Goal: Task Accomplishment & Management: Complete application form

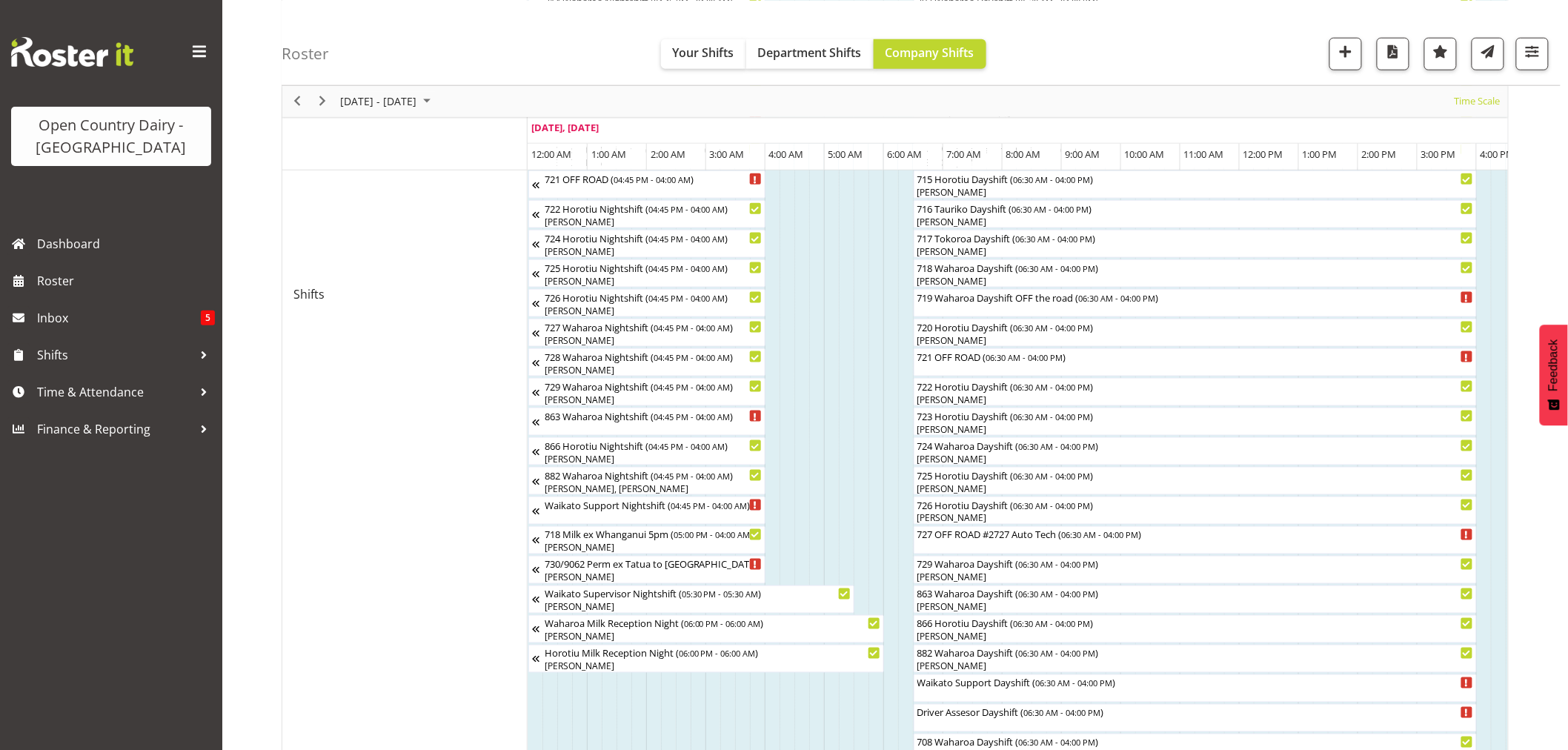
scroll to position [0, 1656]
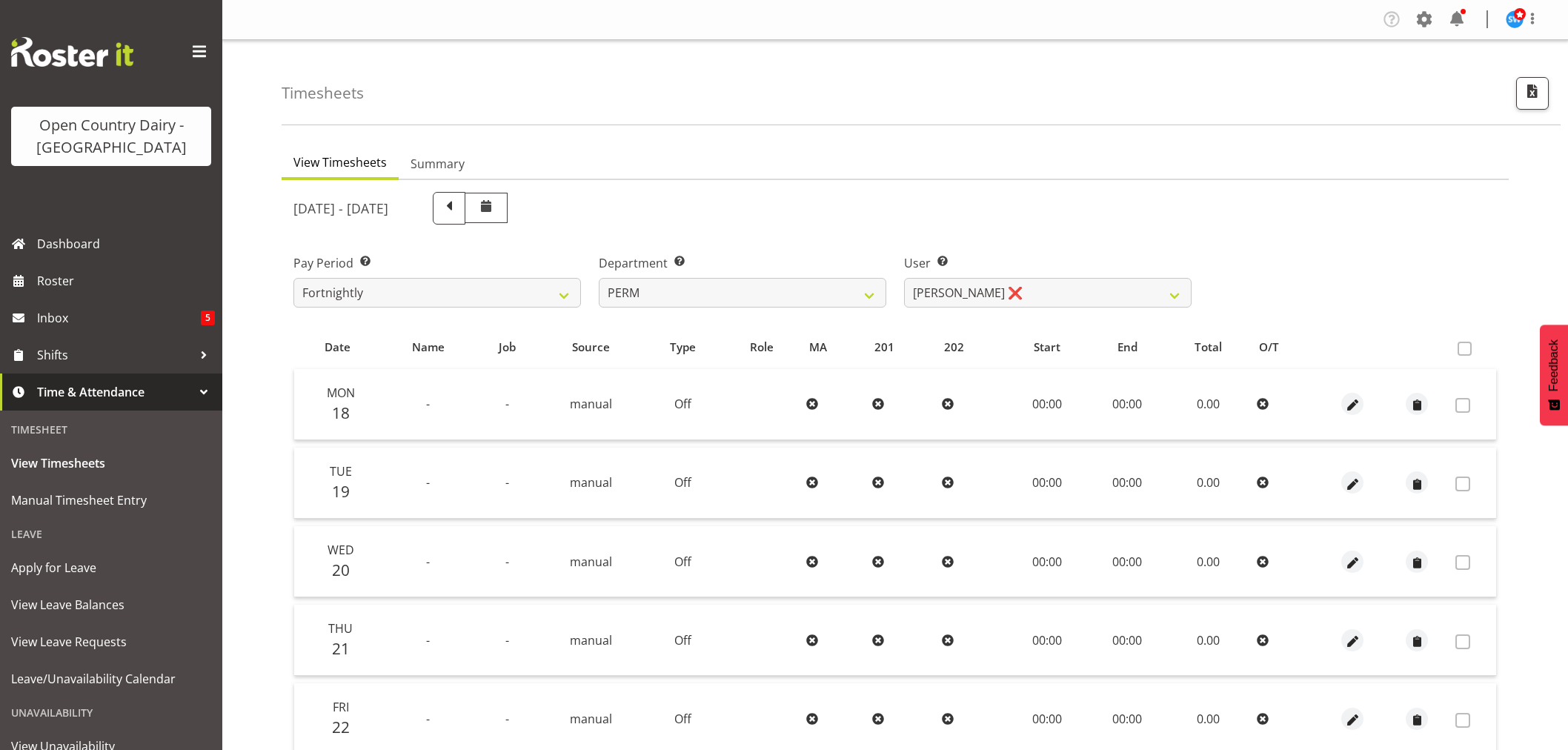
select select "802"
select select "9897"
click at [70, 600] on span "View Leave Balances" at bounding box center [111, 605] width 200 height 23
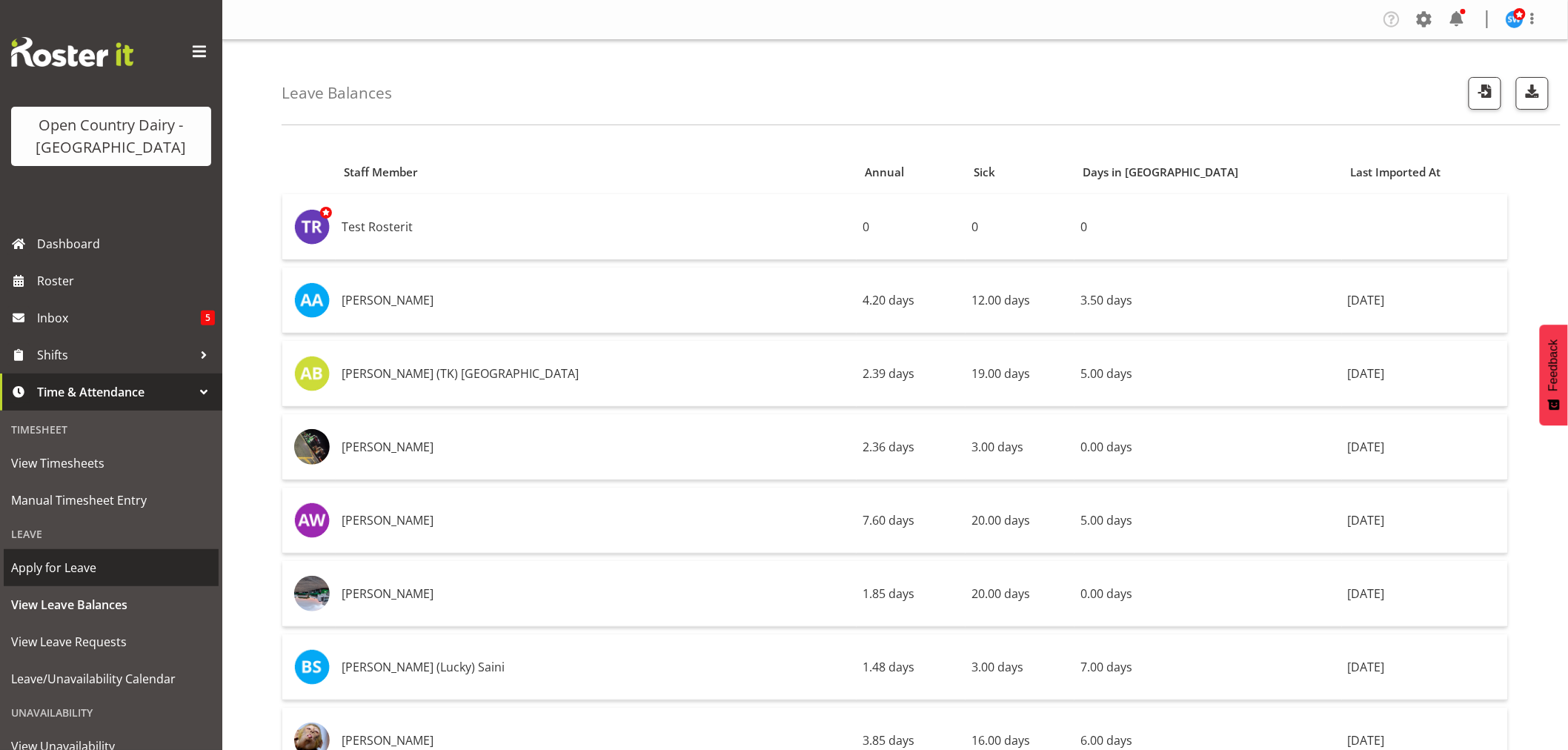
drag, startPoint x: 64, startPoint y: 566, endPoint x: 82, endPoint y: 555, distance: 21.1
click at [64, 566] on span "Apply for Leave" at bounding box center [111, 568] width 200 height 23
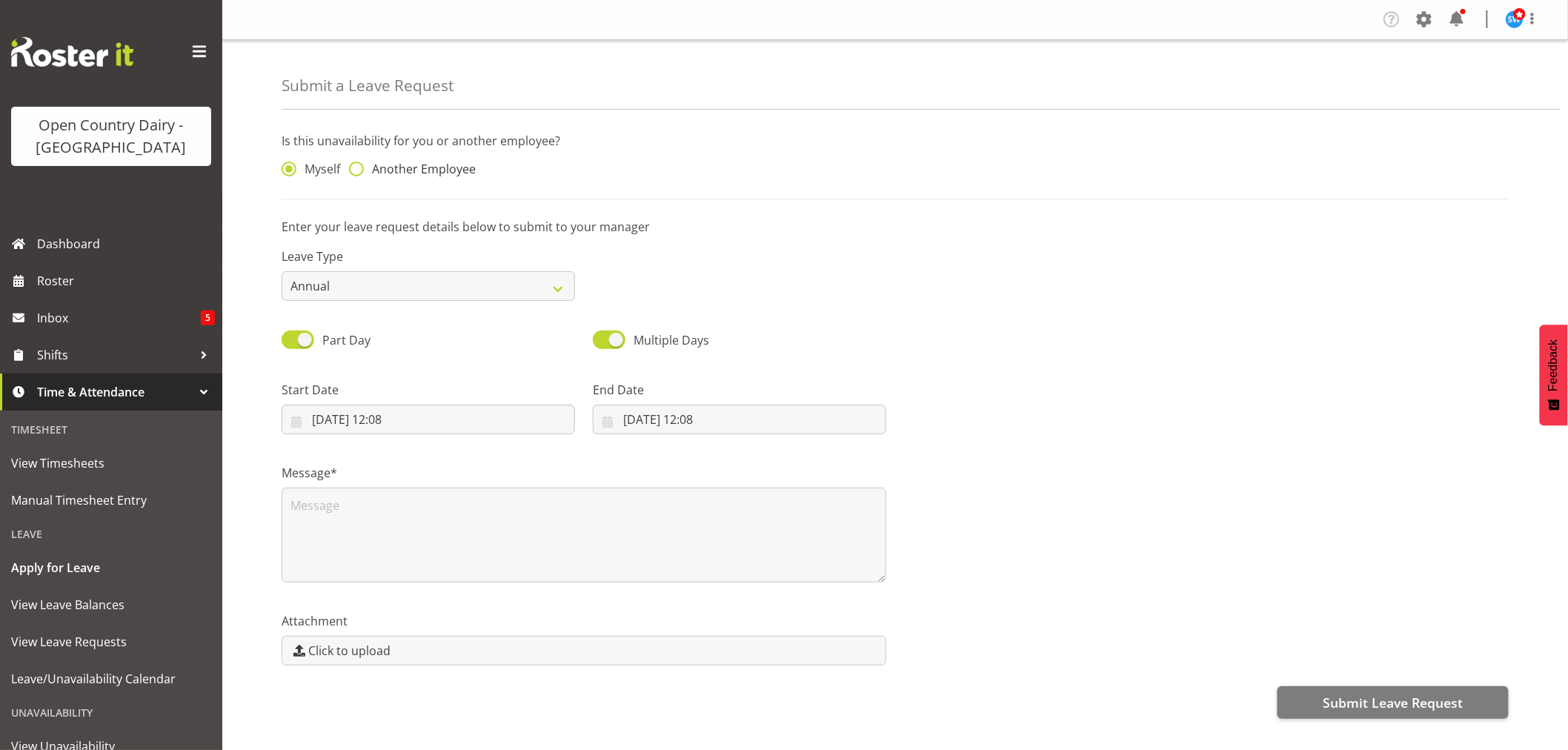
click at [353, 168] on span at bounding box center [357, 170] width 15 height 15
click at [353, 168] on input "Another Employee" at bounding box center [354, 170] width 9 height 9
radio input "true"
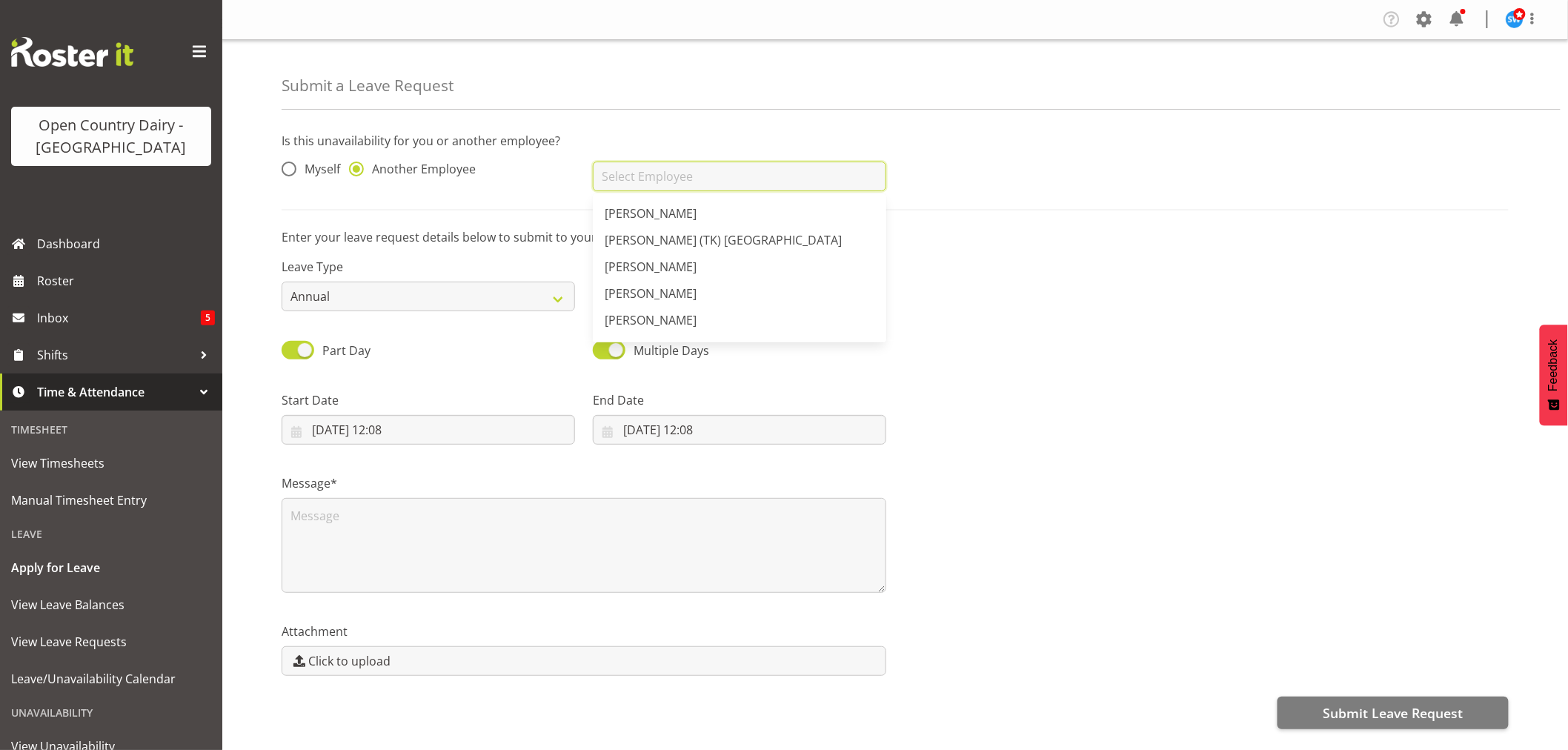
click at [621, 178] on input "text" at bounding box center [740, 176] width 294 height 29
click at [636, 180] on input "dare" at bounding box center [740, 176] width 294 height 29
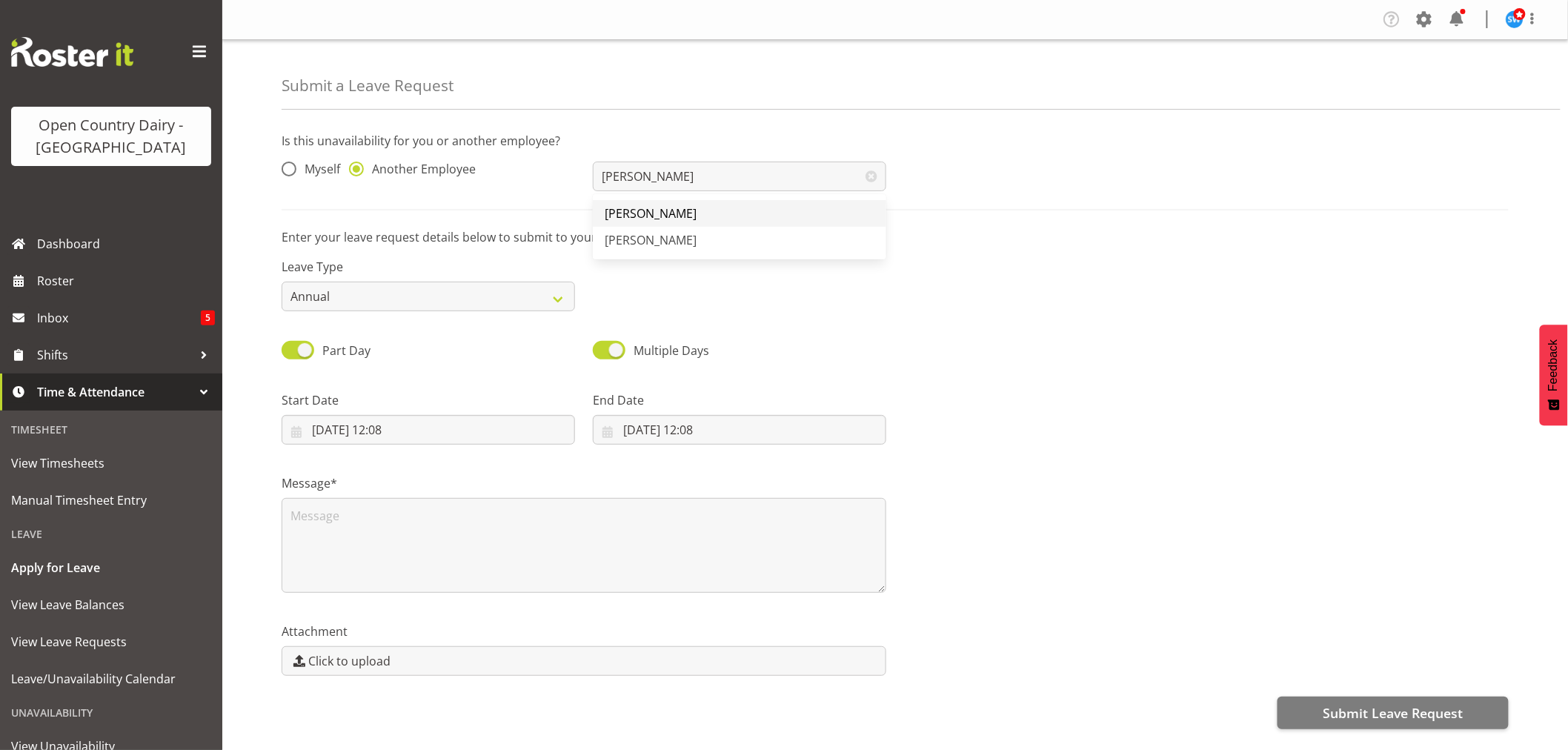
click at [660, 210] on span "[PERSON_NAME]" at bounding box center [651, 213] width 92 height 16
type input "[PERSON_NAME]"
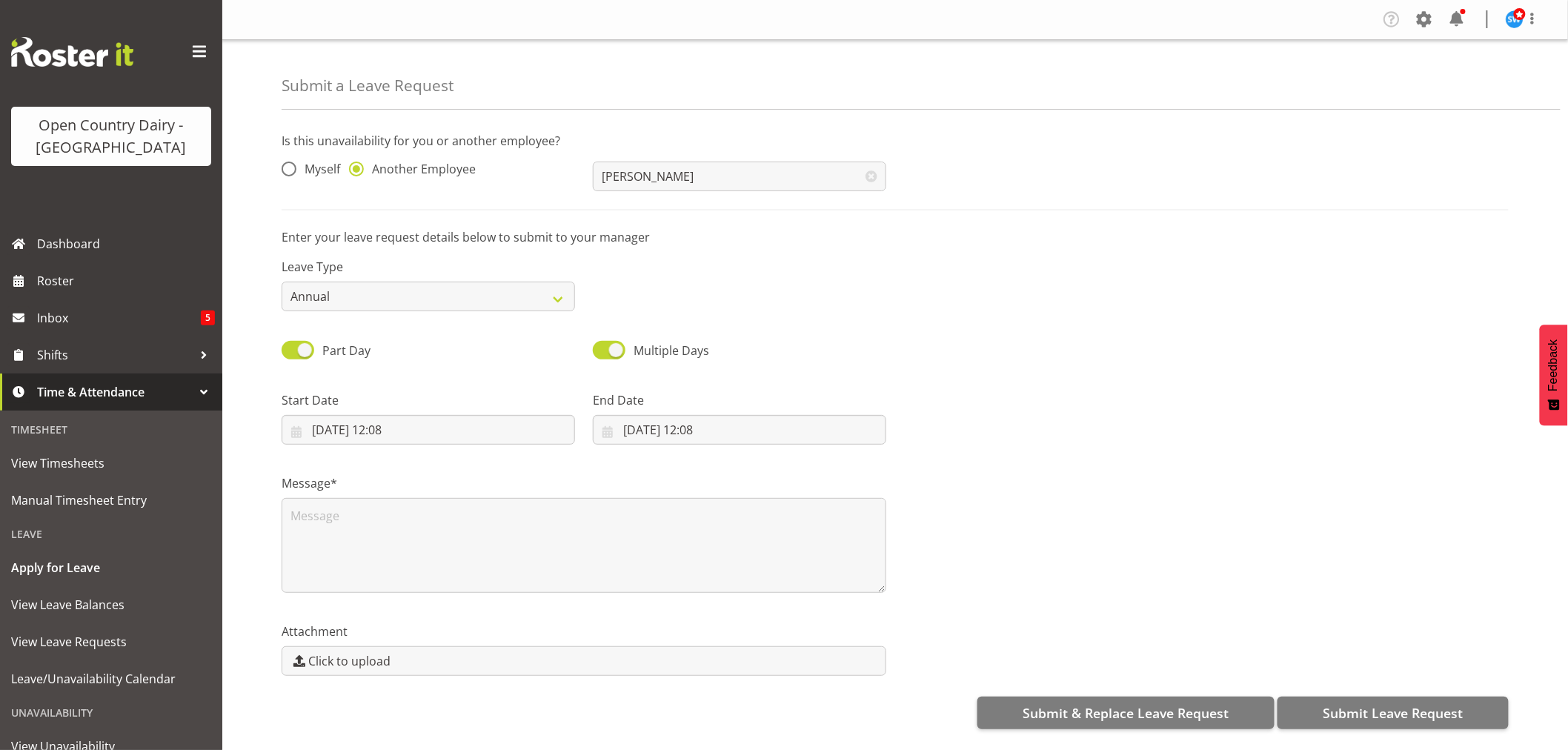
scroll to position [3, 0]
click at [401, 426] on input "18/08/2025, 12:08" at bounding box center [428, 430] width 294 height 29
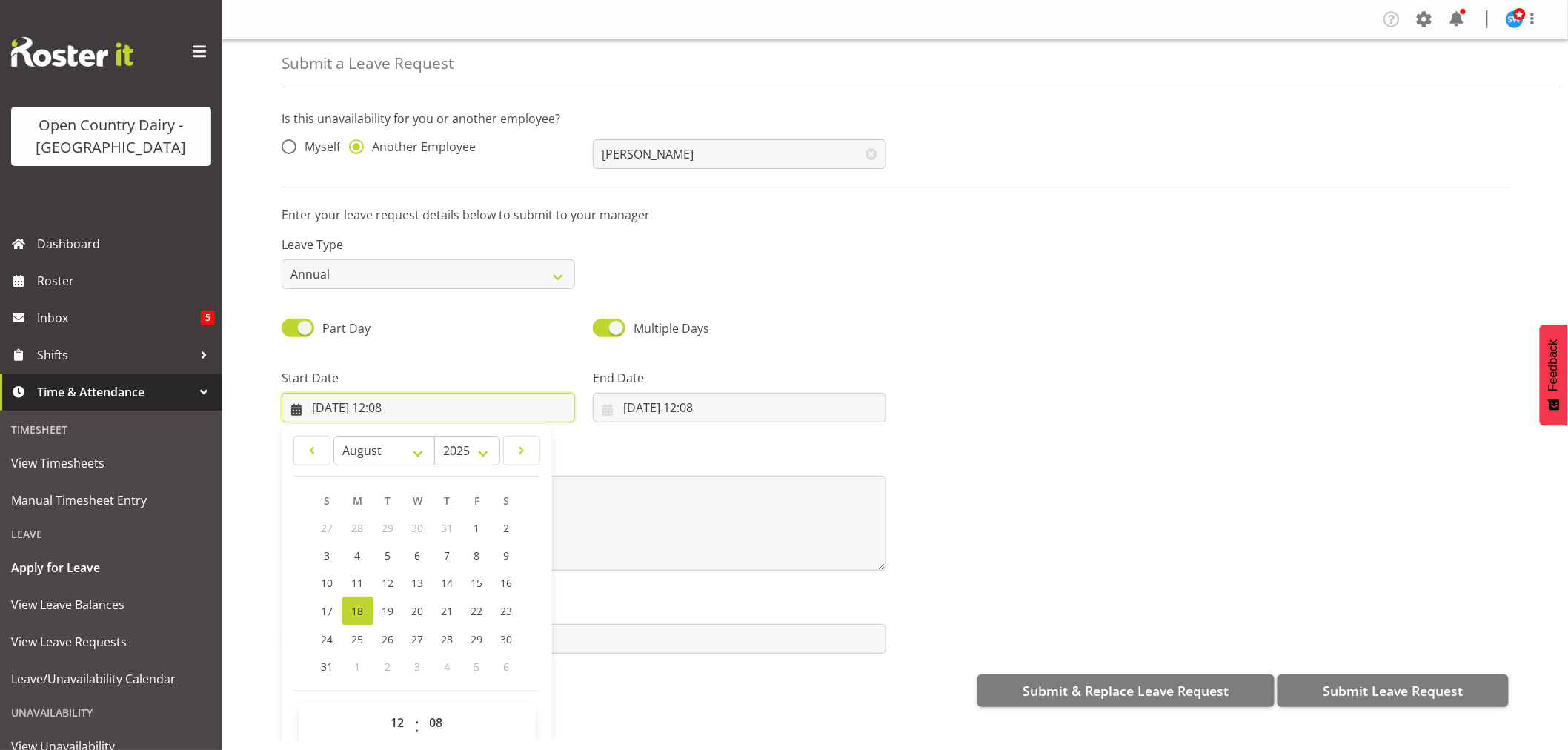
scroll to position [42, 0]
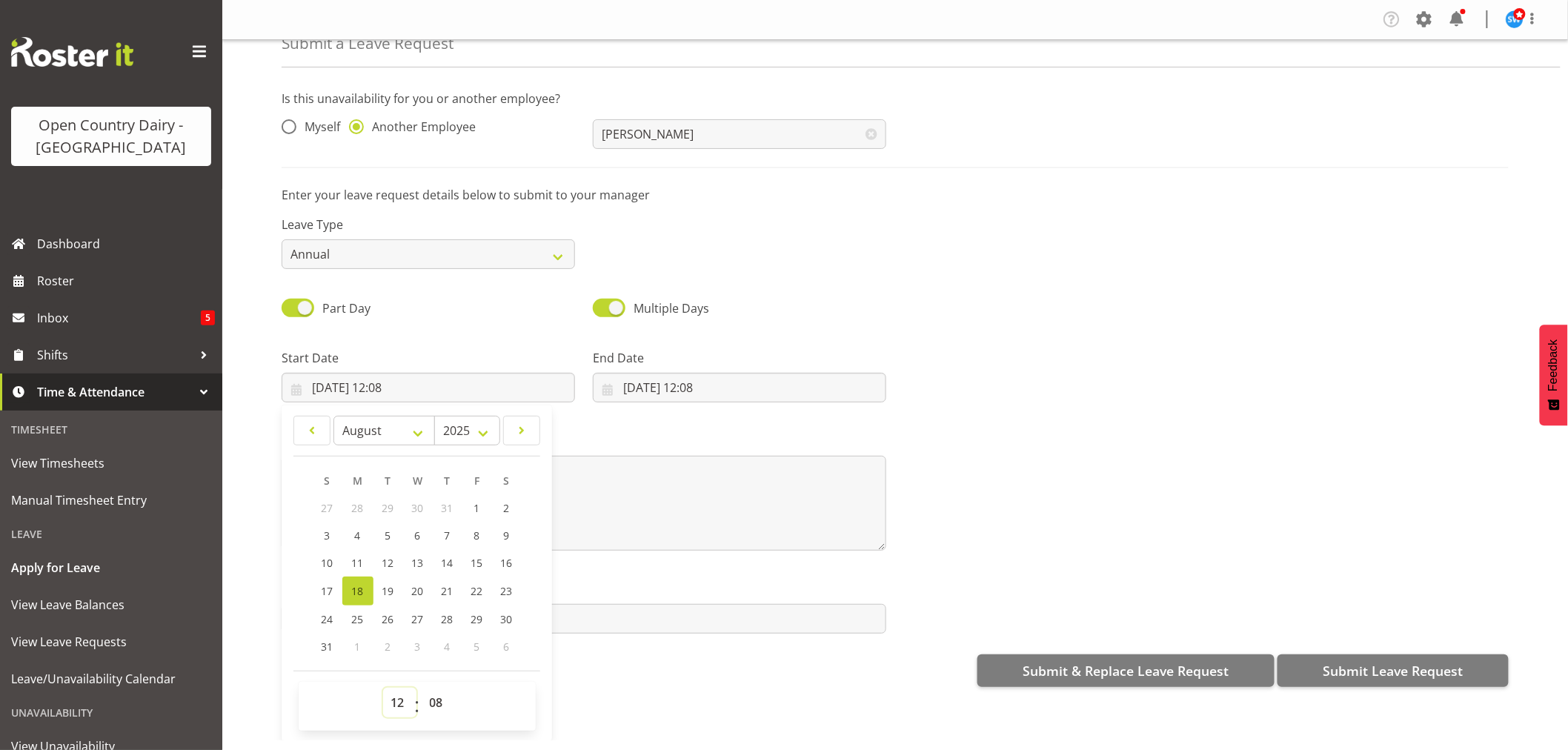
click at [388, 693] on select "00 01 02 03 04 05 06 07 08 09 10 11 12 13 14 15 16 17 18 19 20 21 22 23" at bounding box center [399, 702] width 33 height 29
select select "16"
click at [383, 688] on select "00 01 02 03 04 05 06 07 08 09 10 11 12 13 14 15 16 17 18 19 20 21 22 23" at bounding box center [399, 702] width 33 height 29
type input "18/08/2025, 16:08"
click at [437, 695] on select "00 01 02 03 04 05 06 07 08 09 10 11 12 13 14 15 16 17 18 19 20 21 22 23 24 25 2…" at bounding box center [438, 702] width 33 height 29
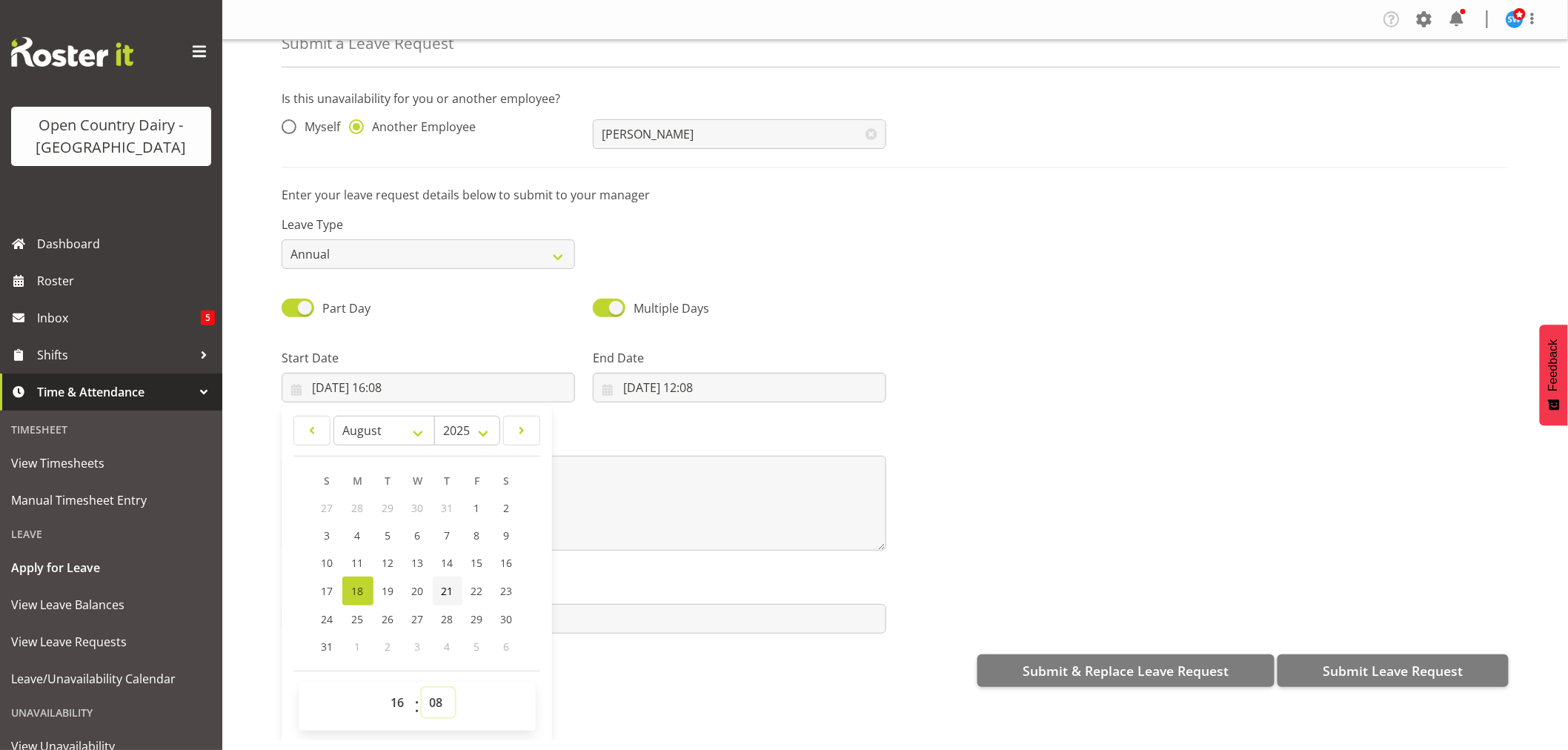
select select "45"
click at [422, 688] on select "00 01 02 03 04 05 06 07 08 09 10 11 12 13 14 15 16 17 18 19 20 21 22 23 24 25 2…" at bounding box center [438, 702] width 33 height 29
type input "18/08/2025, 16:45"
click at [665, 383] on input "18/08/2025, 12:08" at bounding box center [740, 387] width 294 height 29
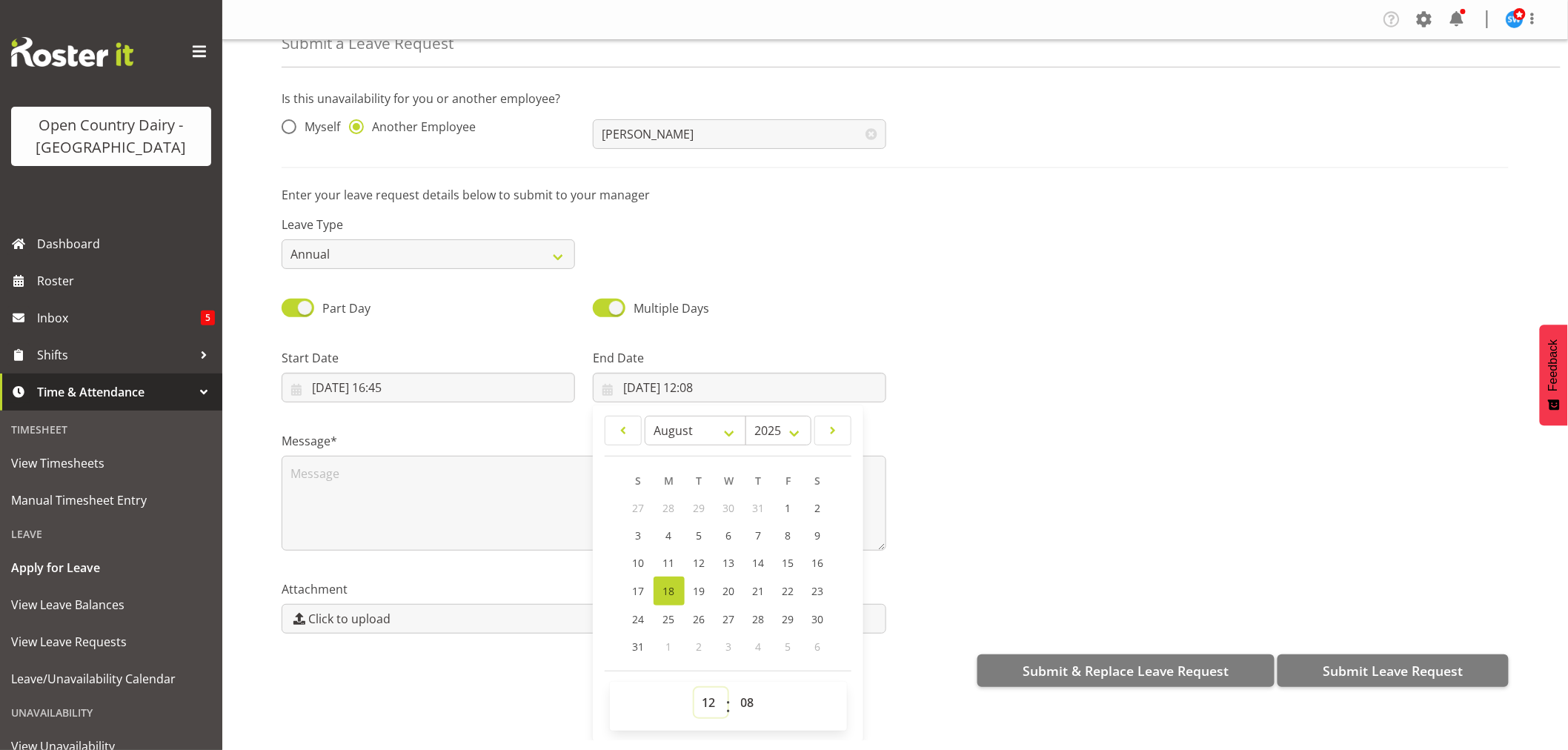
click at [707, 697] on select "00 01 02 03 04 05 06 07 08 09 10 11 12 13 14 15 16 17 18 19 20 21 22 23" at bounding box center [710, 702] width 33 height 29
select select "4"
click at [694, 688] on select "00 01 02 03 04 05 06 07 08 09 10 11 12 13 14 15 16 17 18 19 20 21 22 23" at bounding box center [710, 702] width 33 height 29
type input "18/08/2025, 04:08"
click at [737, 700] on select "00 01 02 03 04 05 06 07 08 09 10 11 12 13 14 15 16 17 18 19 20 21 22 23 24 25 2…" at bounding box center [749, 702] width 33 height 29
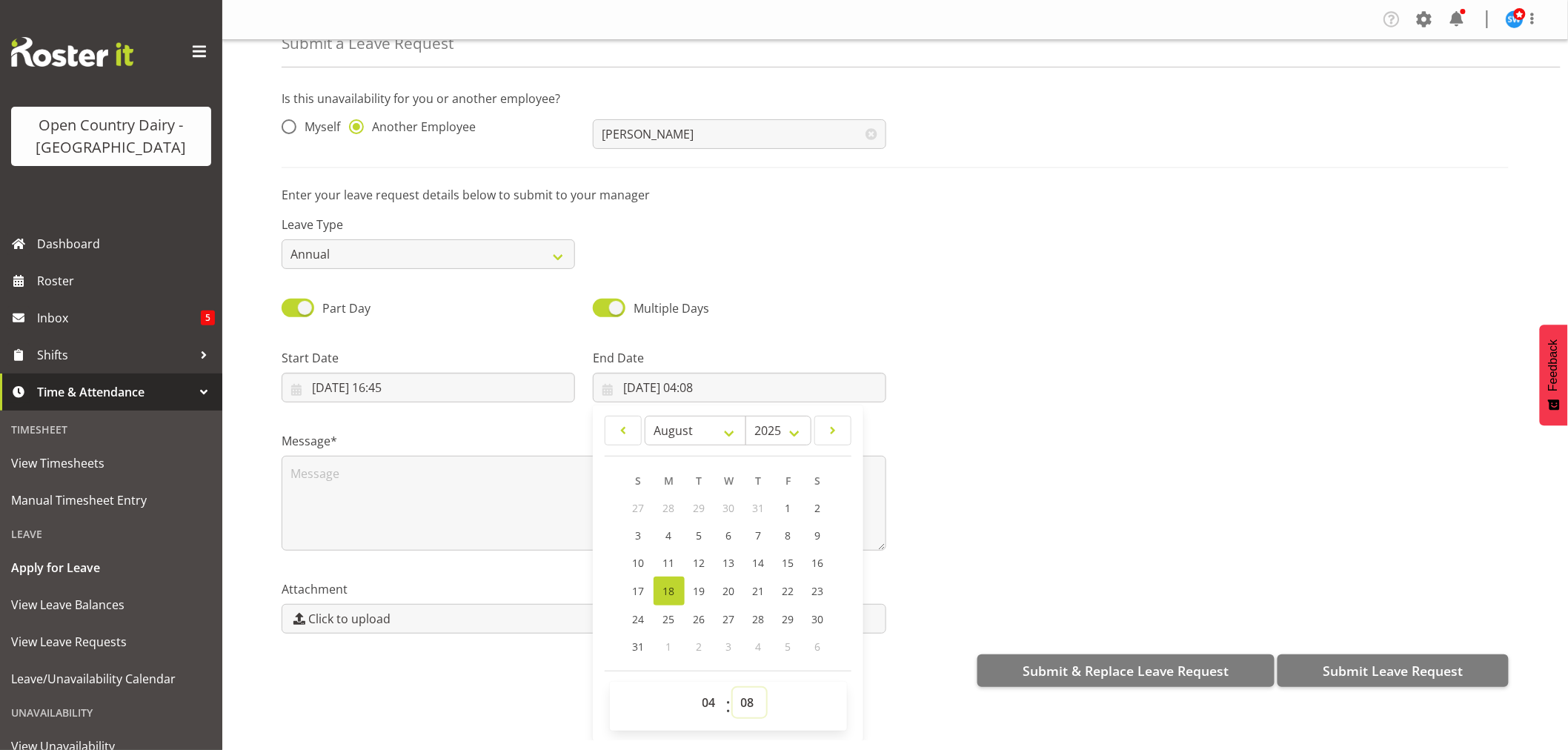
select select "0"
click at [733, 688] on select "00 01 02 03 04 05 06 07 08 09 10 11 12 13 14 15 16 17 18 19 20 21 22 23 24 25 2…" at bounding box center [749, 702] width 33 height 29
click at [1073, 506] on div "Message*" at bounding box center [896, 485] width 1245 height 148
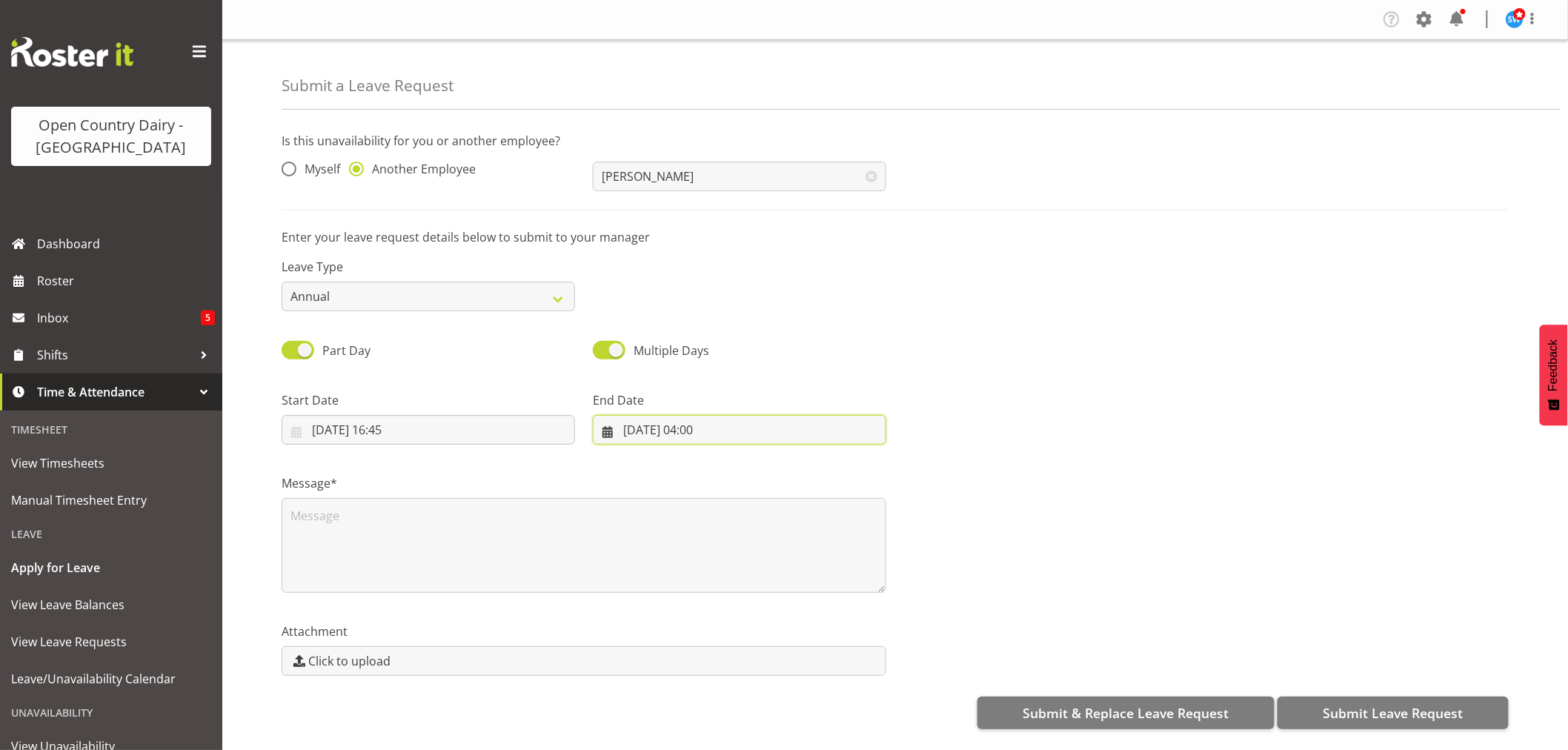
click at [704, 423] on input "18/08/2025, 04:00" at bounding box center [740, 430] width 294 height 29
click at [694, 631] on span "19" at bounding box center [700, 633] width 12 height 14
type input "19/08/2025, 04:00"
click at [1214, 586] on div "Message*" at bounding box center [896, 528] width 1245 height 148
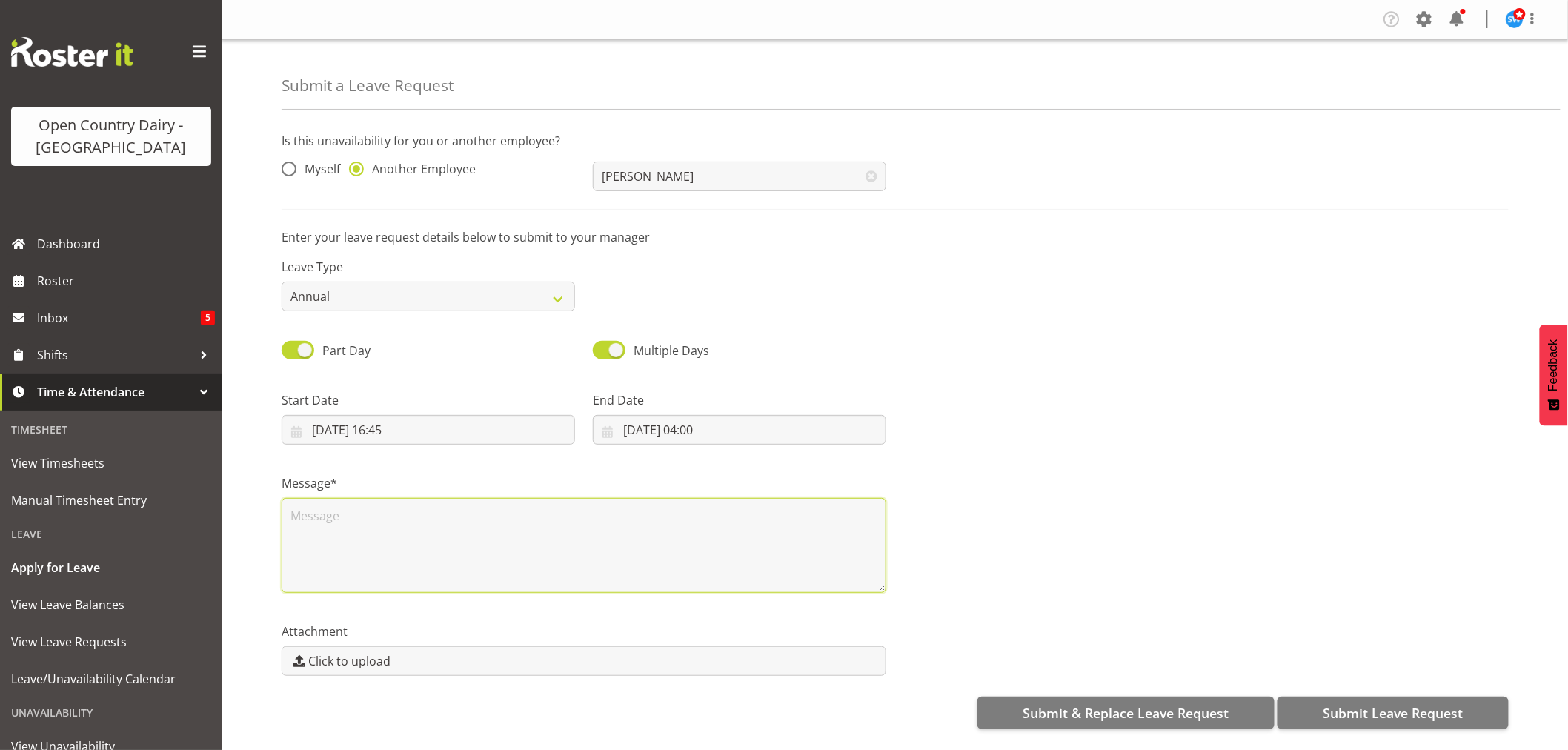
click at [379, 498] on textarea at bounding box center [584, 546] width 605 height 95
type textarea "Called in sick, no sick leave so put annual"
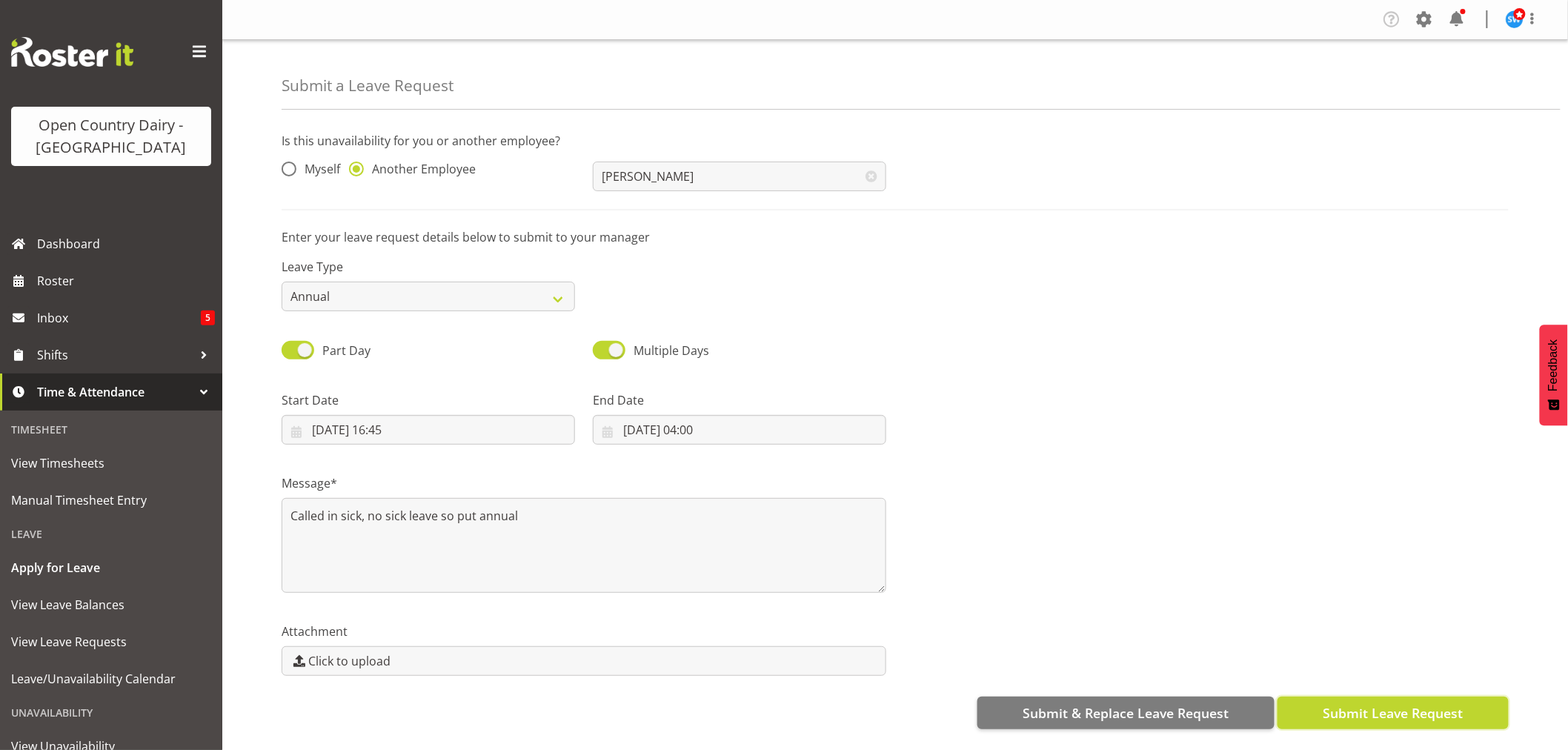
click at [1364, 697] on button "Submit Leave Request" at bounding box center [1394, 713] width 232 height 33
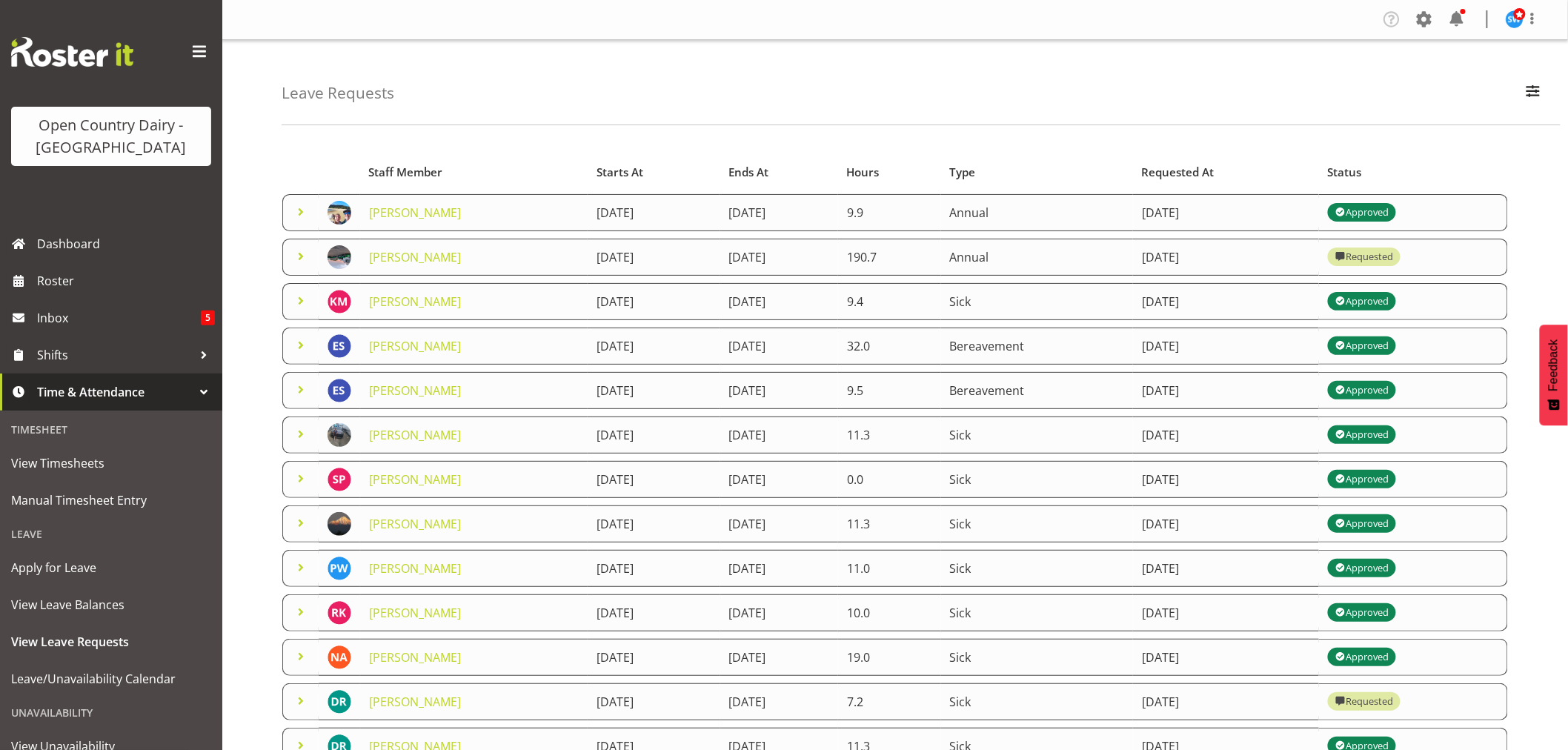
click at [299, 210] on span at bounding box center [300, 212] width 18 height 18
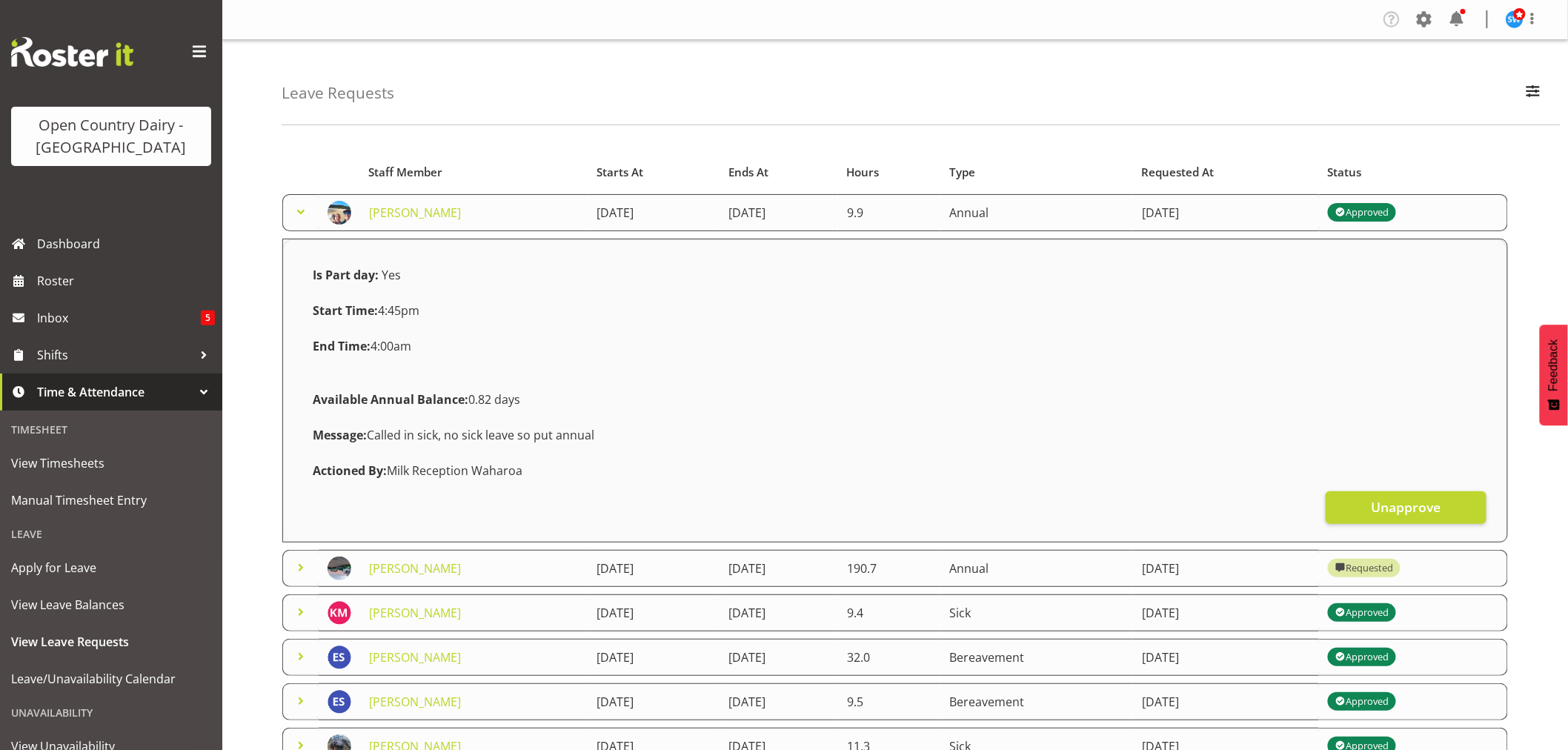
click at [302, 206] on span at bounding box center [300, 212] width 18 height 18
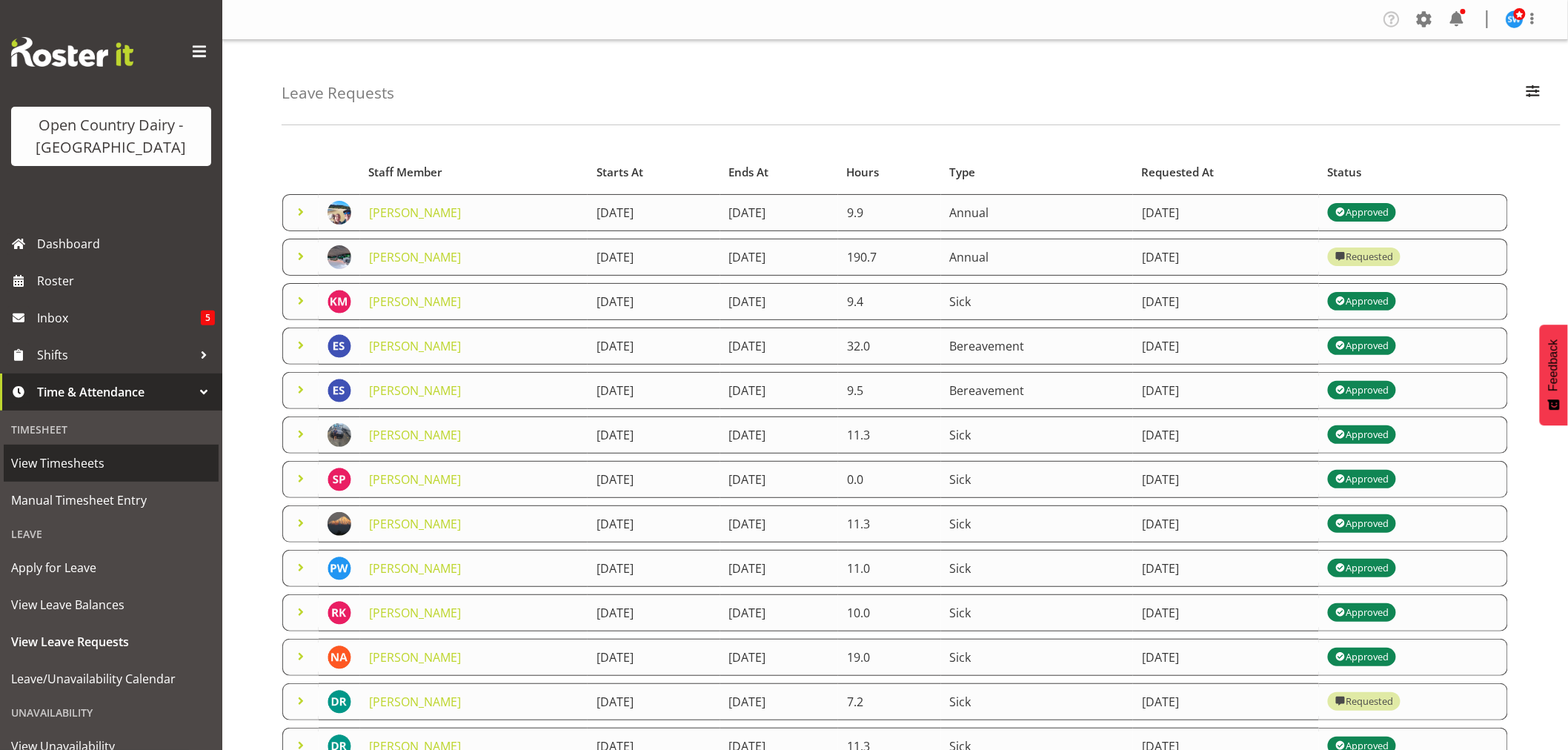
click at [40, 463] on span "View Timesheets" at bounding box center [111, 464] width 200 height 23
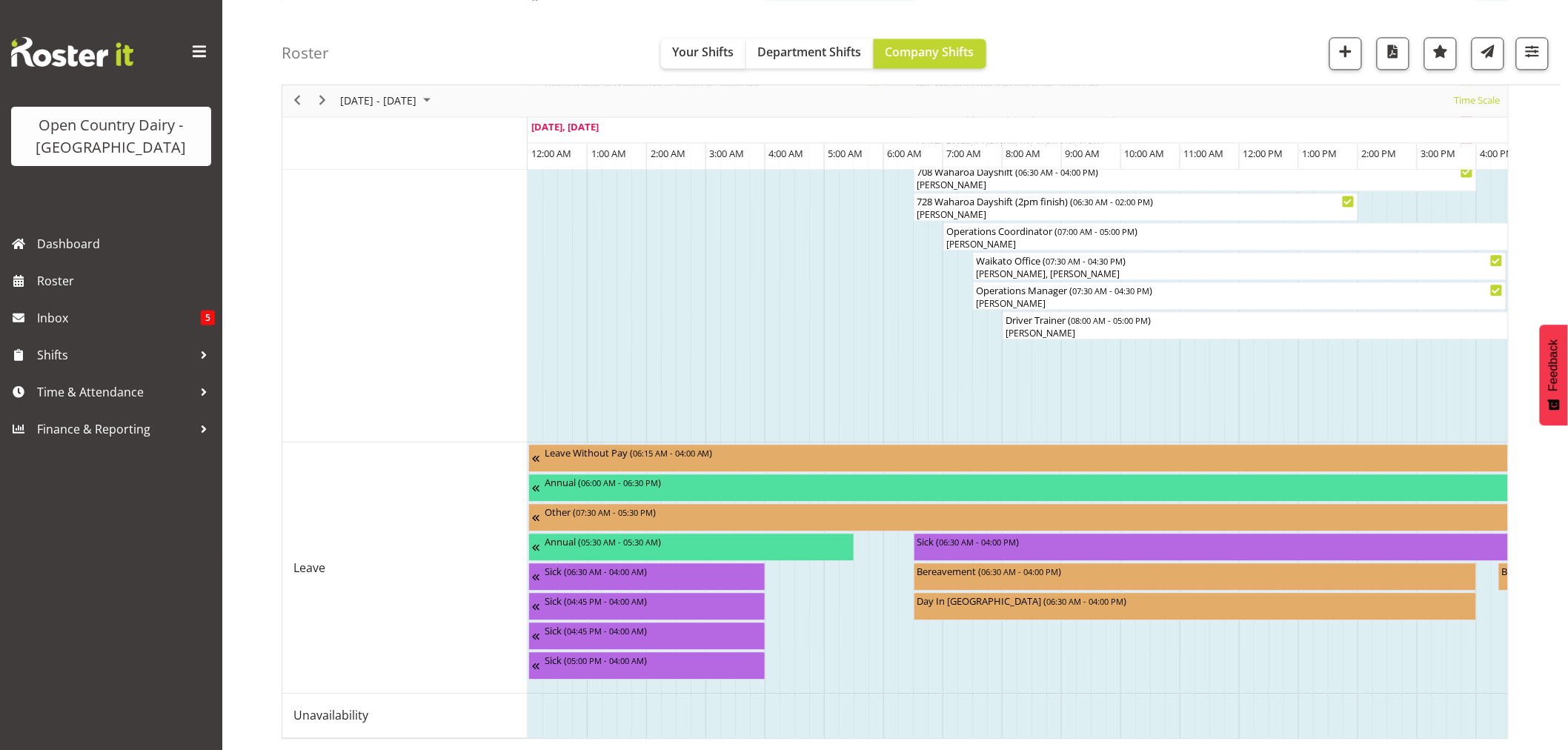
scroll to position [0, 612]
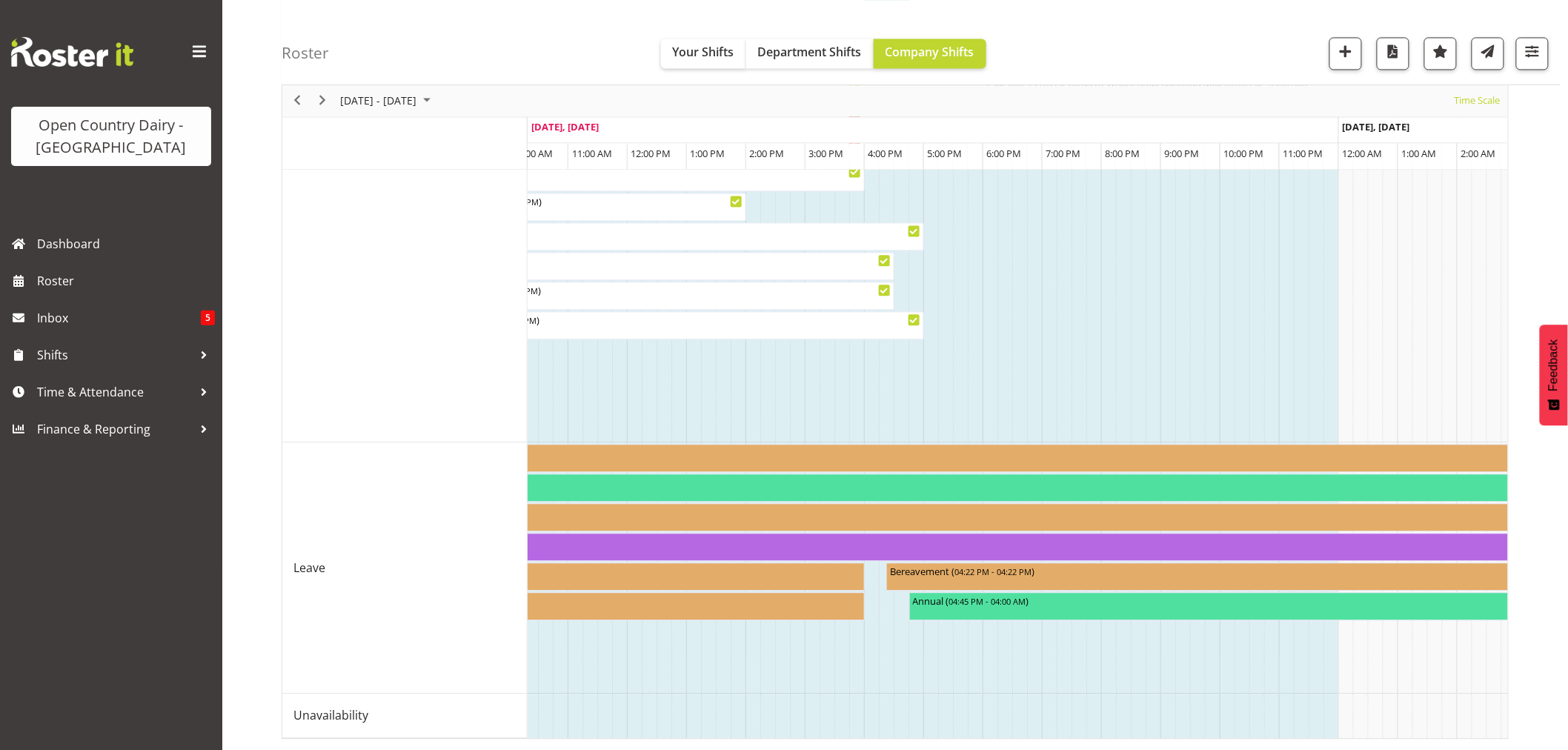
drag, startPoint x: 609, startPoint y: 723, endPoint x: 649, endPoint y: 719, distance: 40.2
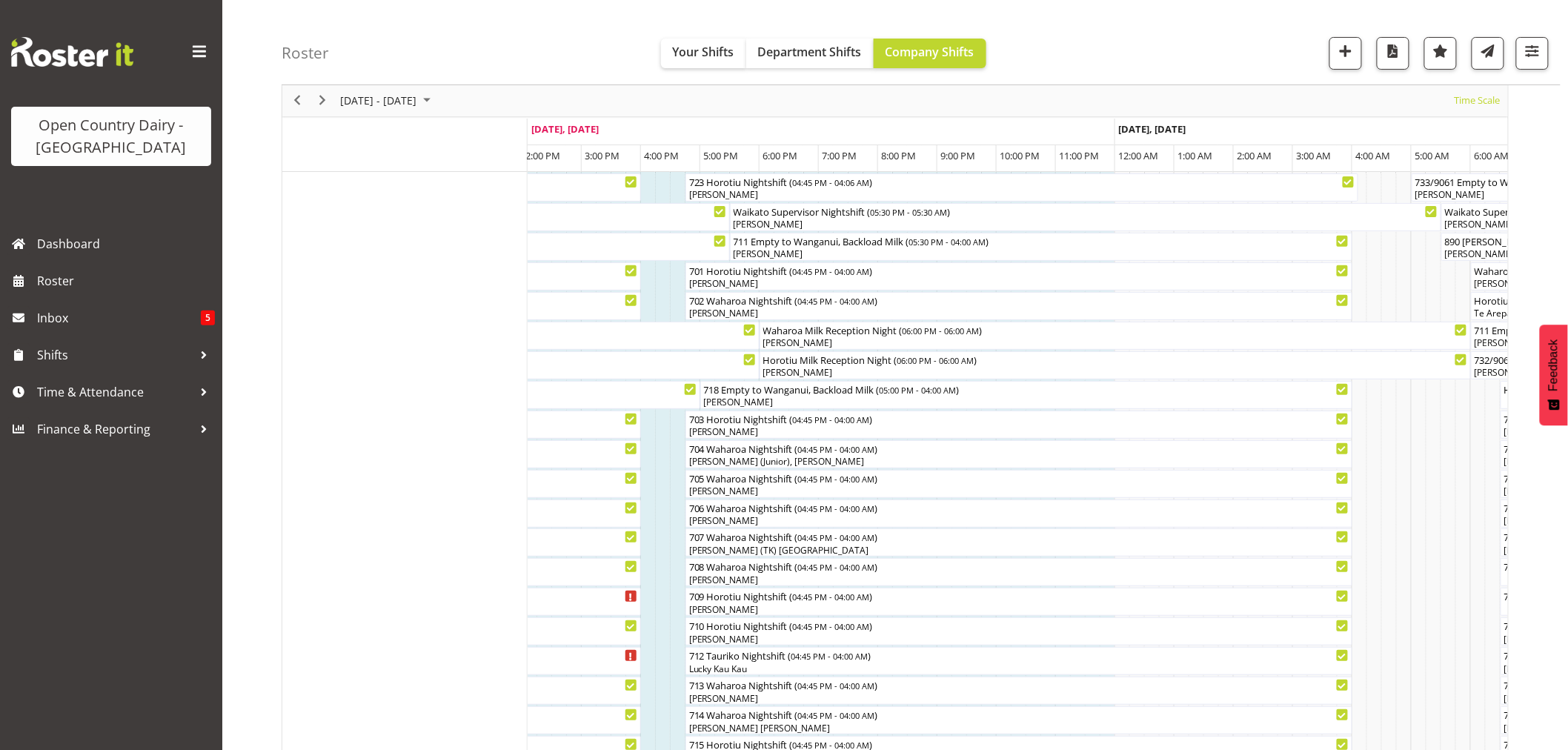
scroll to position [0, 0]
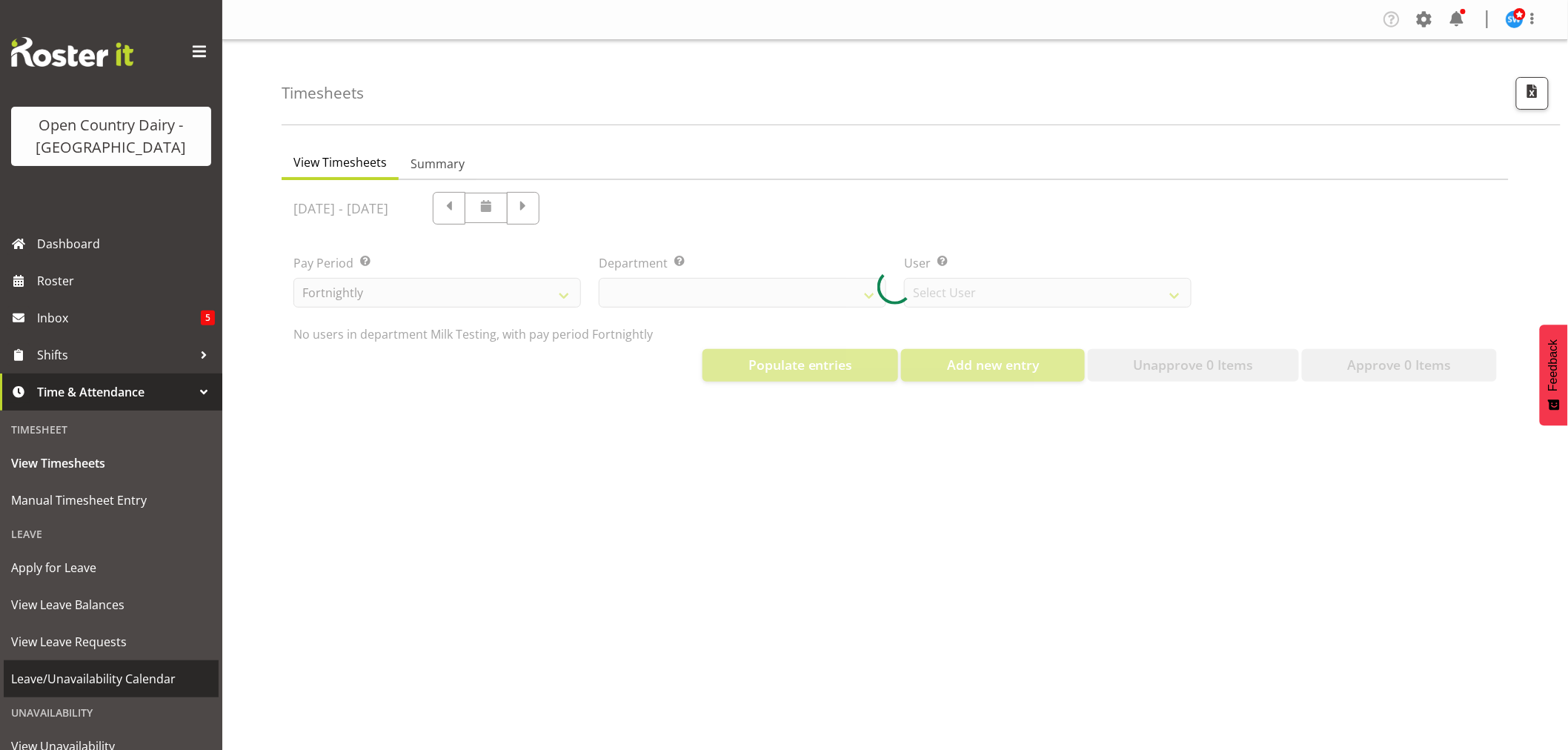
scroll to position [92, 0]
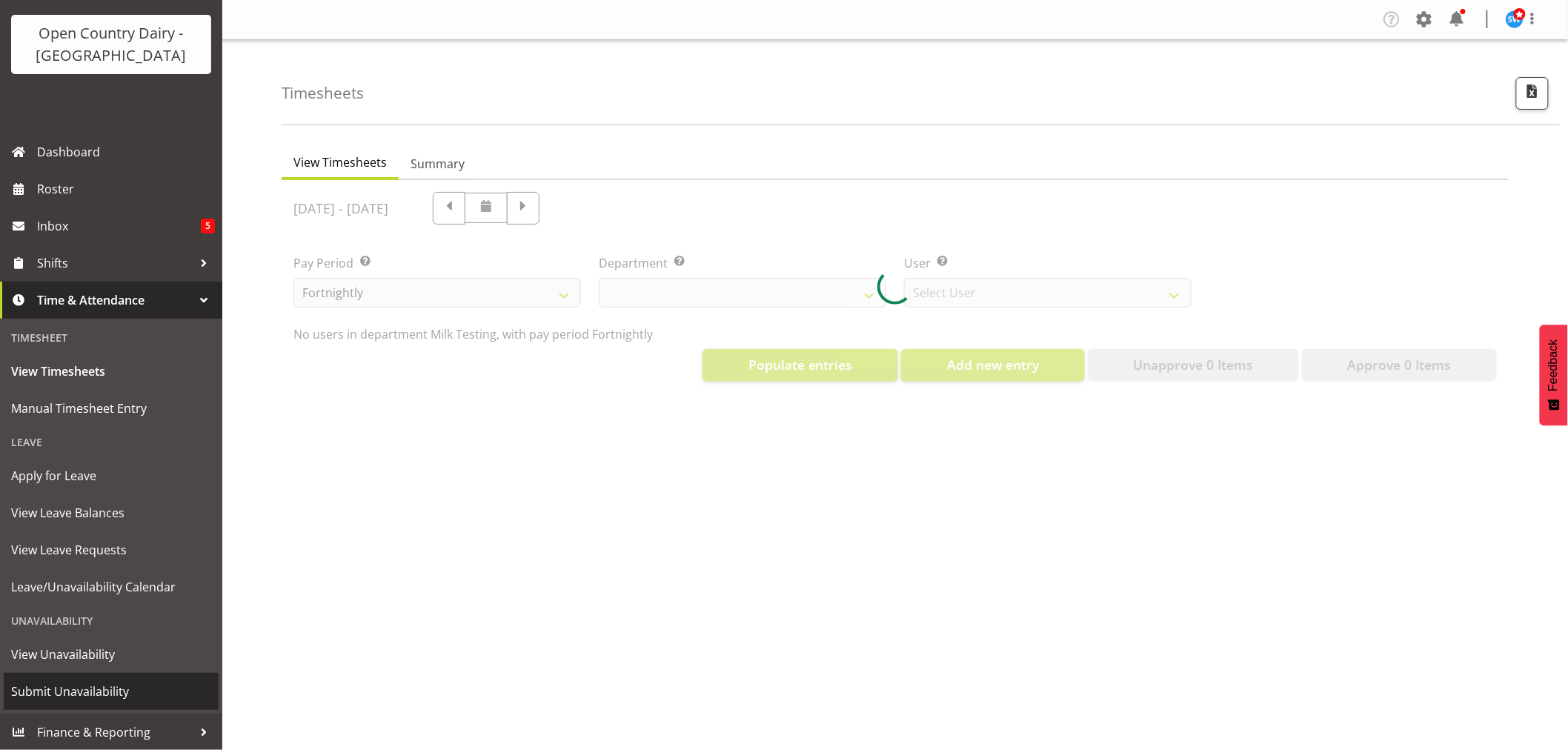
select select "733"
select select "7414"
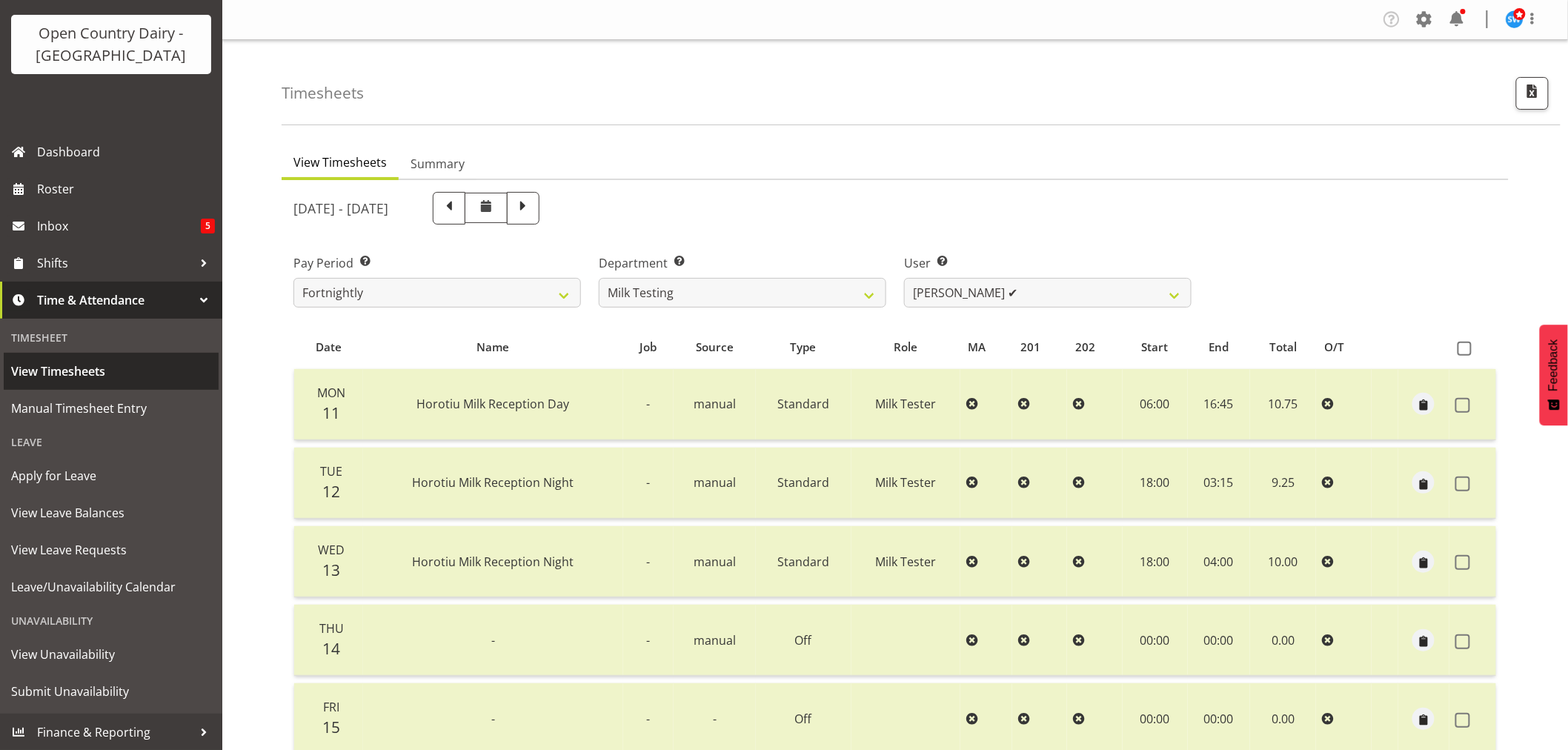
click at [89, 362] on span "View Timesheets" at bounding box center [111, 371] width 200 height 23
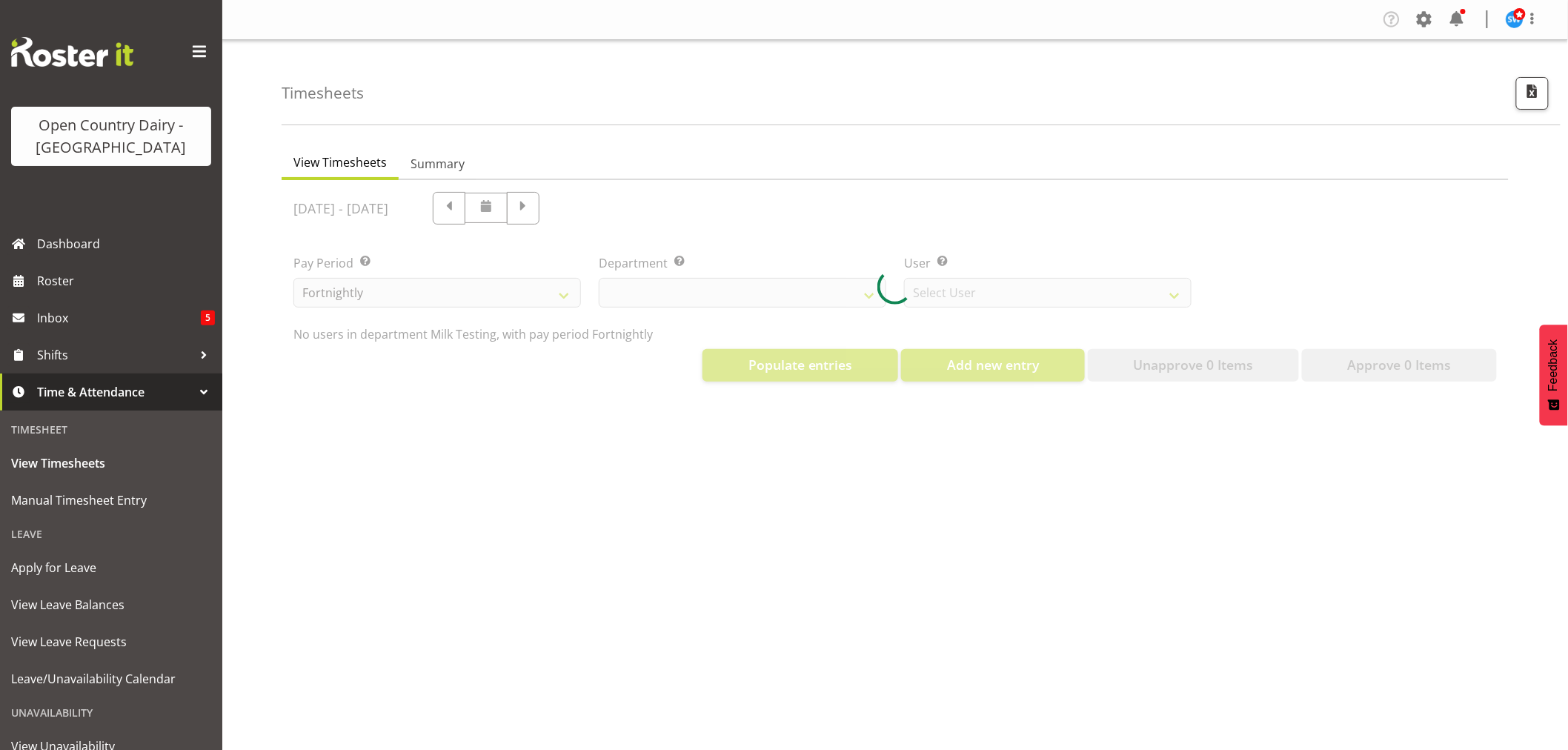
select select "733"
select select "7414"
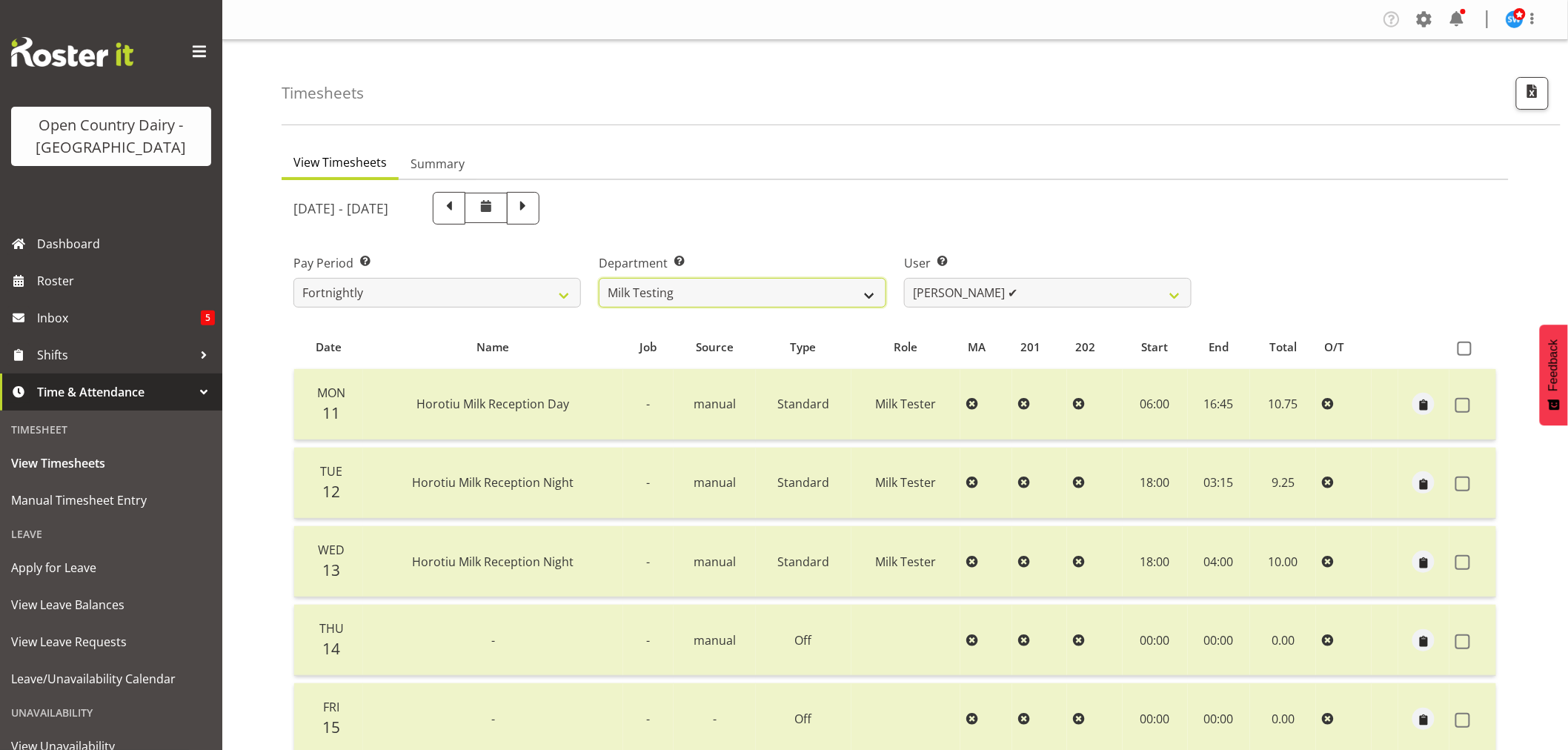
click at [752, 295] on select "701 702 703 704 705 706 707 708 709 710 711 712 713 714 715 716 717 718 719 720" at bounding box center [742, 292] width 287 height 29
click at [1034, 302] on select "Diana Ridings ✔ George Smith ✔ Helaina Walker ✔ Kim Madden ✔ Michael Brechelt ✔…" at bounding box center [1047, 292] width 287 height 29
click at [737, 269] on label "Department Select which department you would like to view." at bounding box center [742, 263] width 287 height 18
click at [734, 280] on select "701 702 703 704 705 706 707 708 709 710 711 712 713 714 715 716 717 718 719 720" at bounding box center [742, 292] width 287 height 29
select select "802"
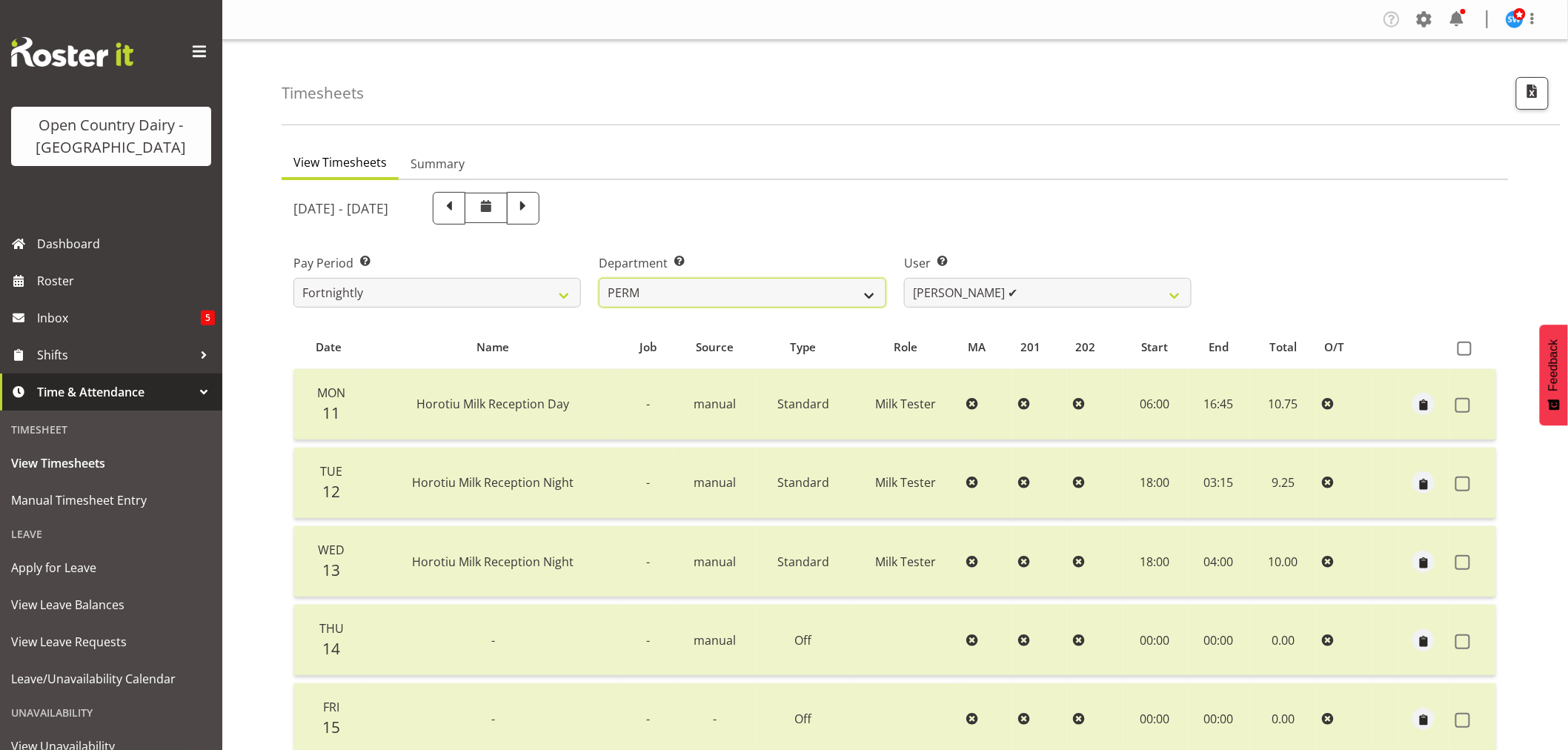
click at [599, 278] on select "701 702 703 704 705 706 707 708 709 710 711 712 713 714 715 716 717 718 719 720" at bounding box center [742, 292] width 287 height 29
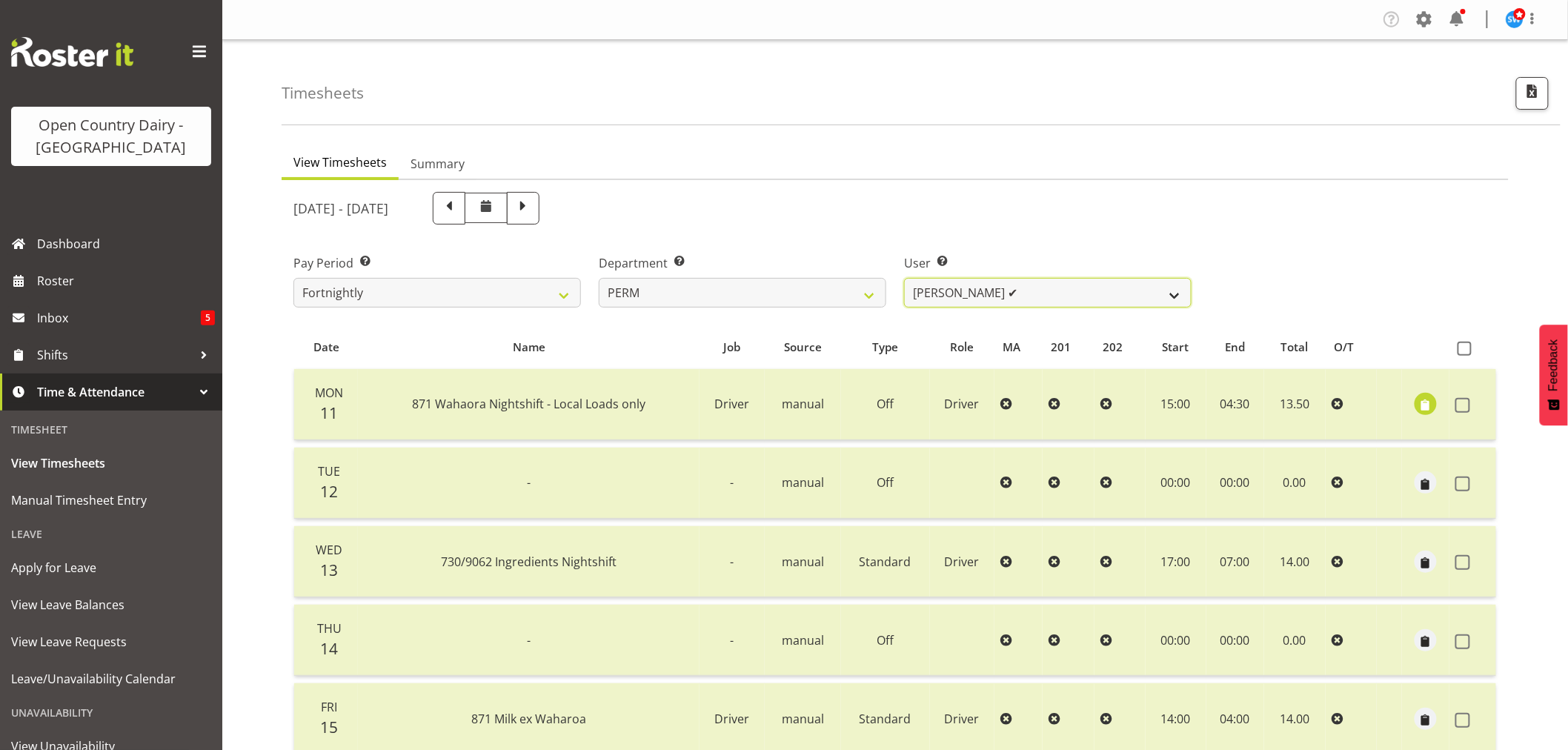
click at [945, 290] on select "Abhilash Antony ✔ Amba Swann ✔ Chris Kneebone ✔ Jayden Vincent ✔ Paul Wilson ✔ …" at bounding box center [1047, 292] width 287 height 29
click at [64, 277] on span "Roster" at bounding box center [125, 281] width 178 height 23
